Goal: Register for event/course

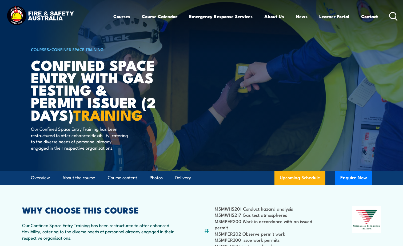
scroll to position [133, 0]
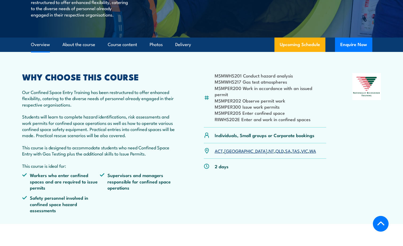
click at [286, 147] on div "ACT , NSW , NT , QLD , SA , TAS , VIC , WA" at bounding box center [265, 150] width 123 height 15
click at [309, 152] on link "WA" at bounding box center [312, 151] width 7 height 6
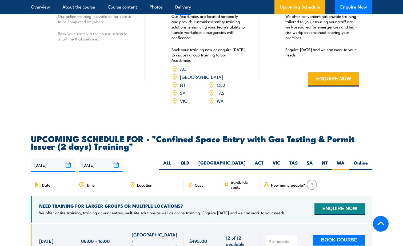
scroll to position [714, 0]
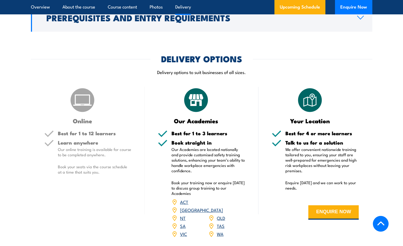
click at [221, 231] on link "WA" at bounding box center [220, 234] width 7 height 6
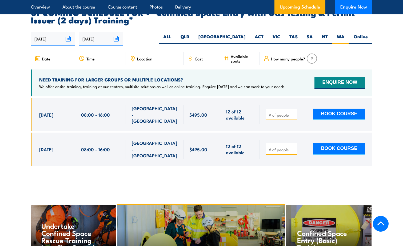
scroll to position [981, 0]
